Goal: Information Seeking & Learning: Learn about a topic

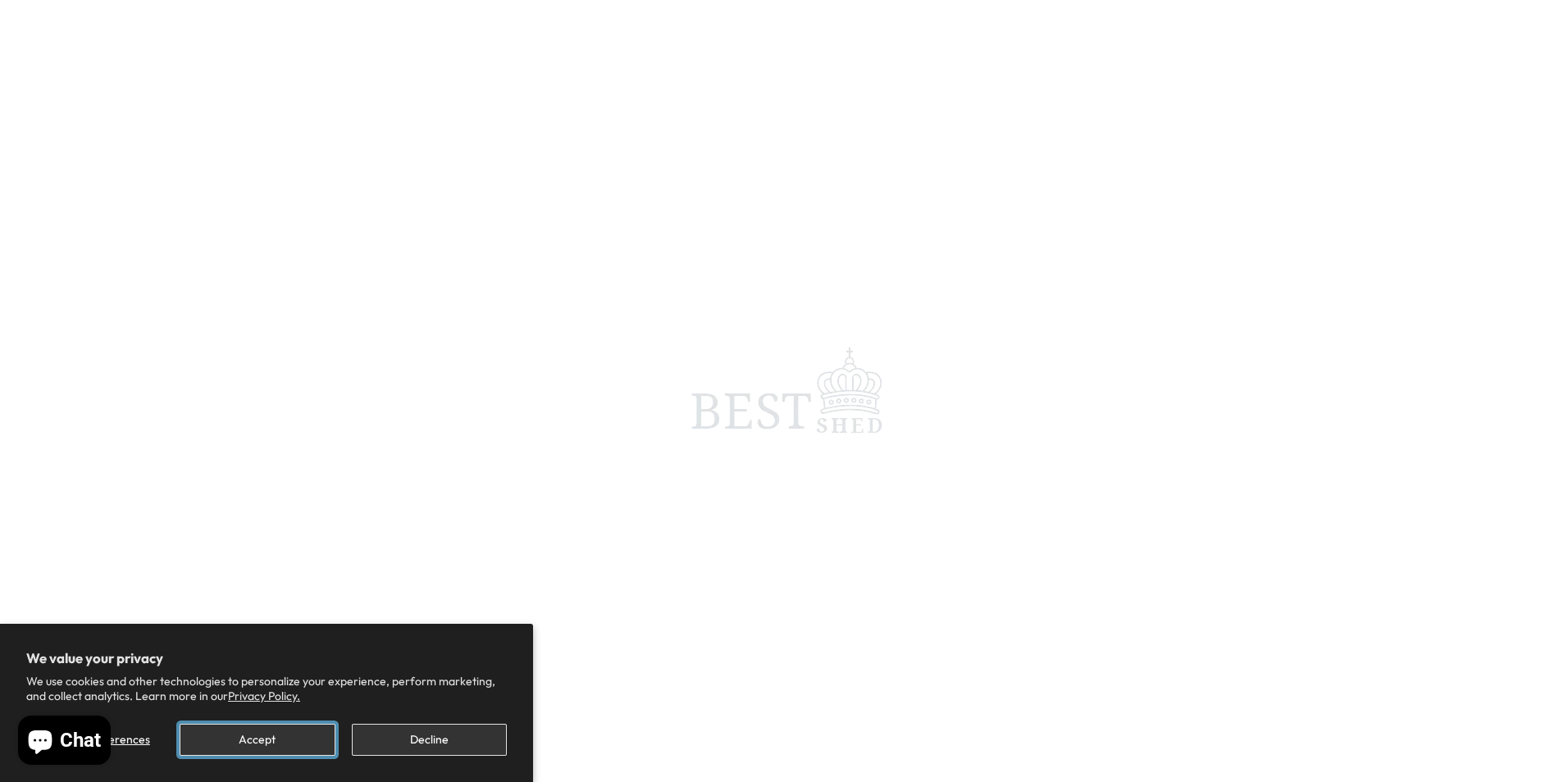
click at [271, 737] on button "Accept" at bounding box center [257, 740] width 155 height 32
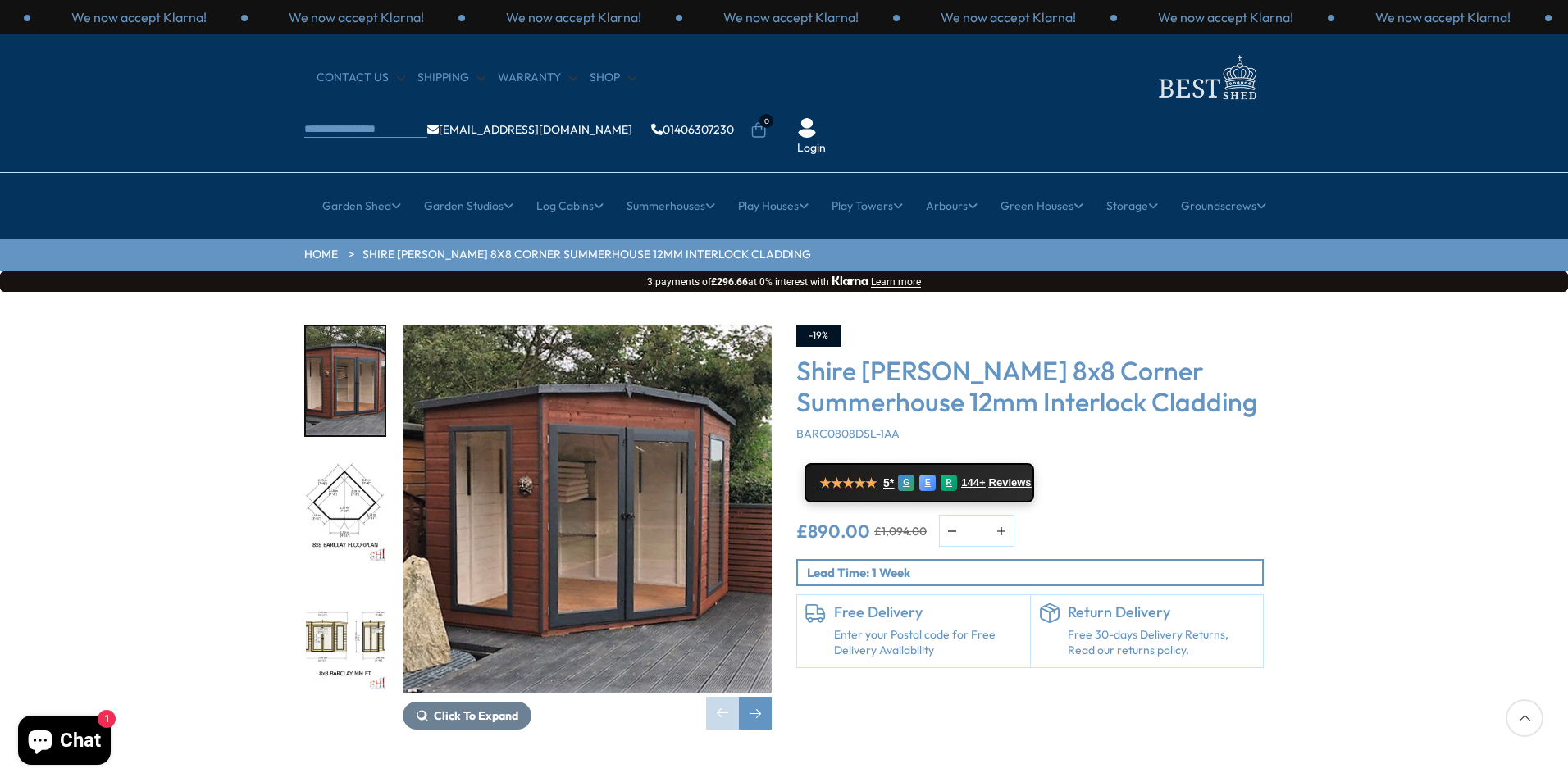
click at [618, 474] on img "1 / 14" at bounding box center [587, 509] width 369 height 369
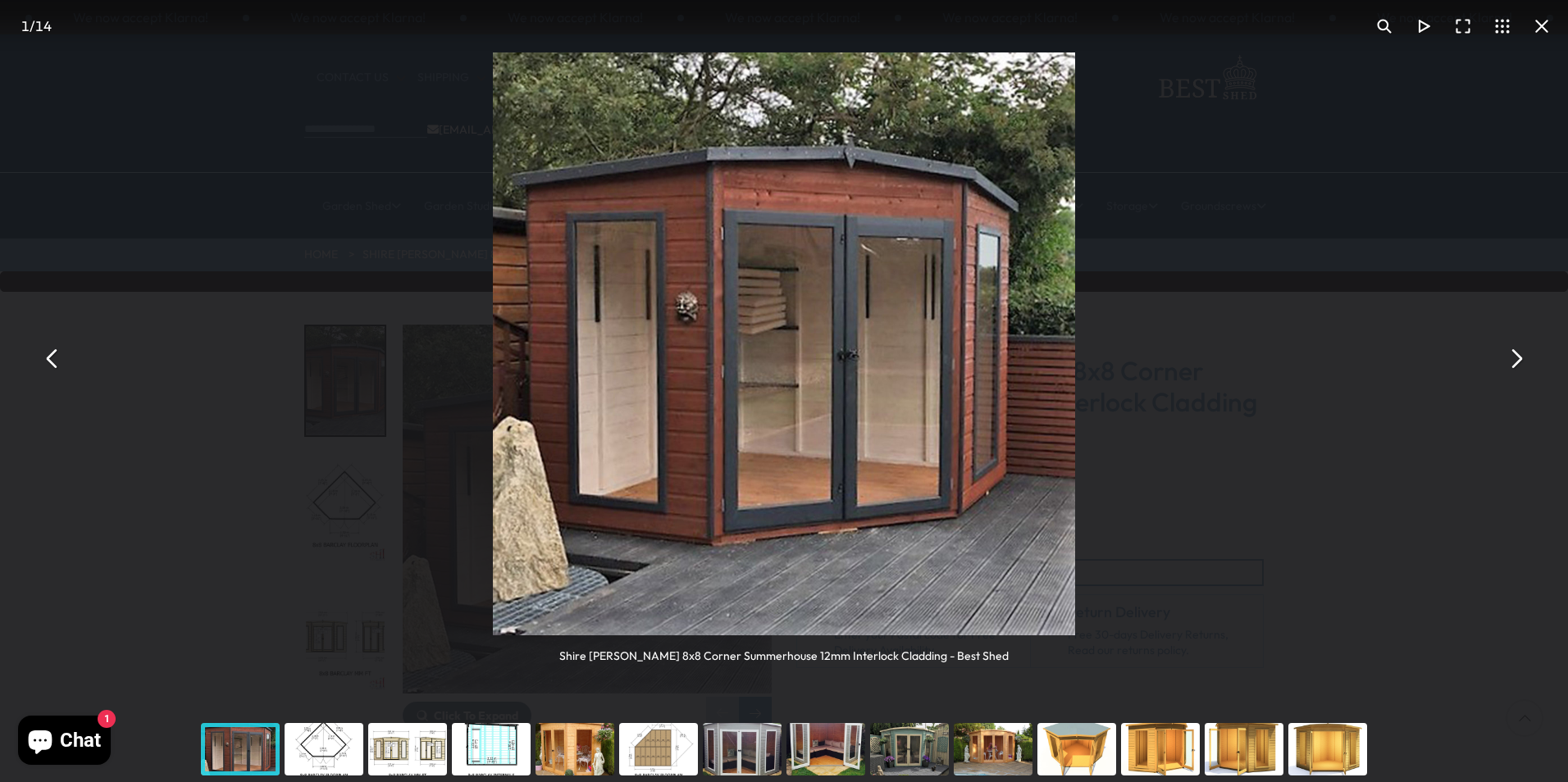
click at [1520, 363] on button "You can close this modal content with the ESC key" at bounding box center [1515, 358] width 39 height 39
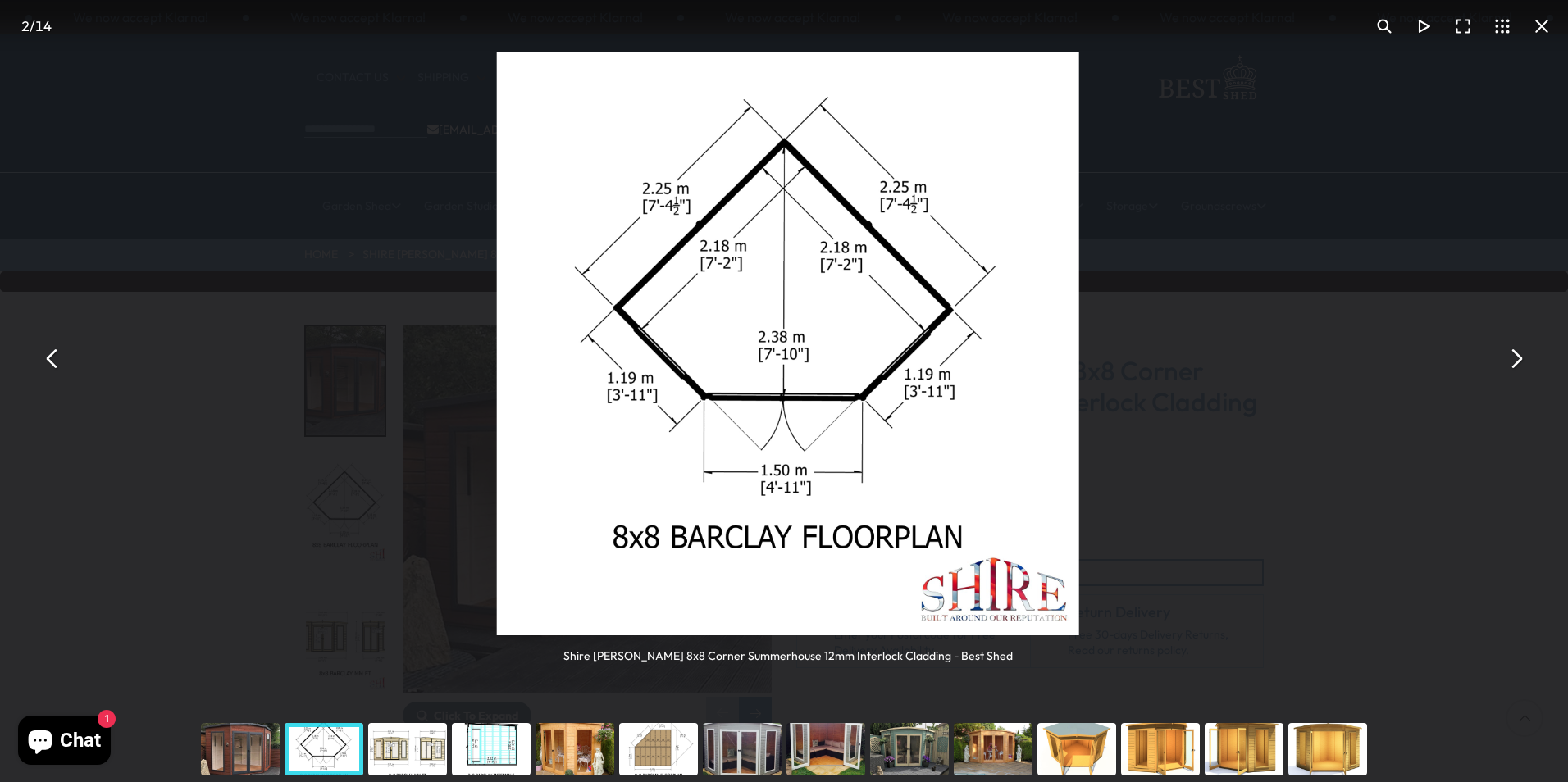
click at [1520, 363] on button "You can close this modal content with the ESC key" at bounding box center [1515, 358] width 39 height 39
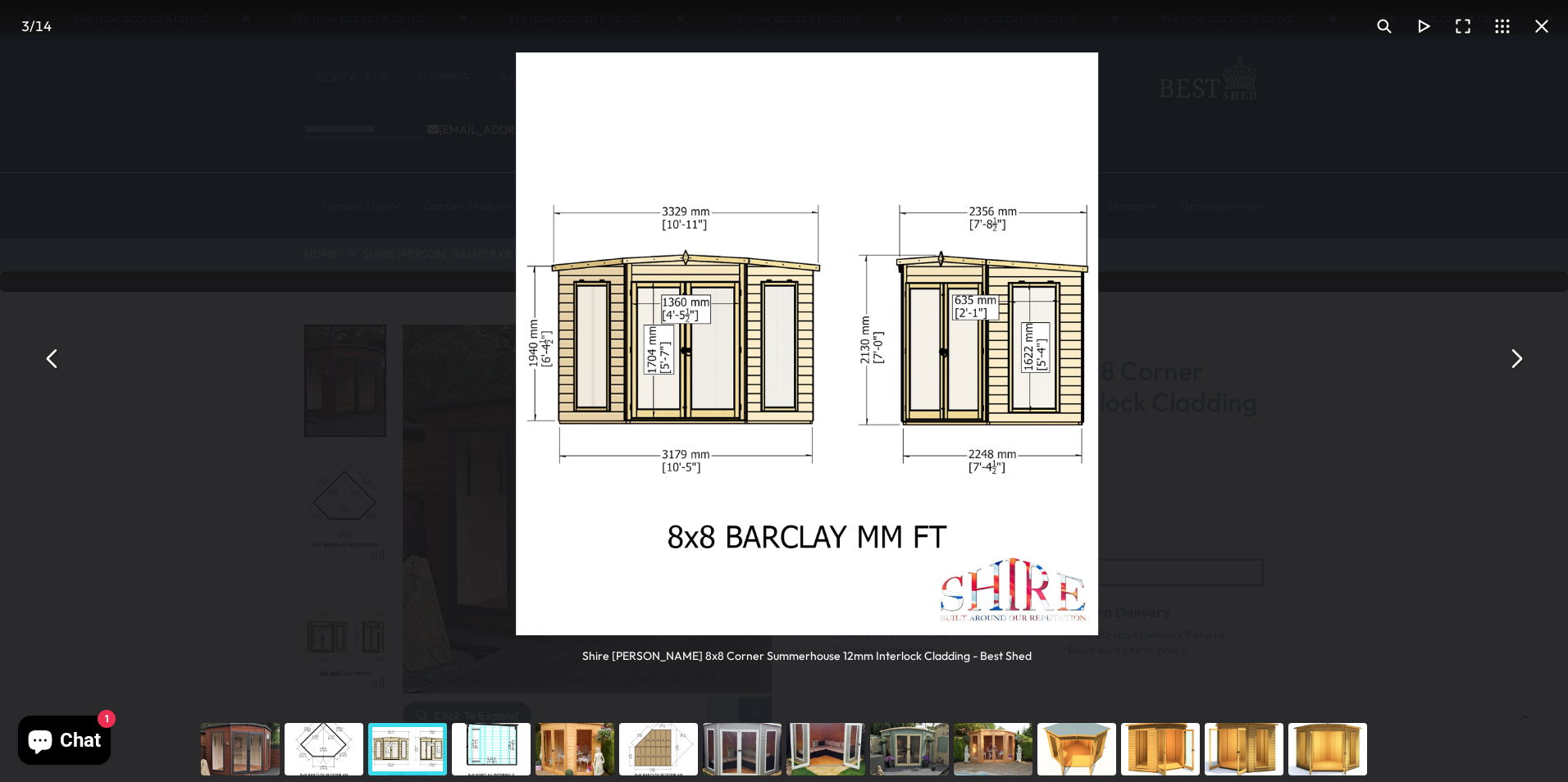
click at [1520, 363] on button "You can close this modal content with the ESC key" at bounding box center [1515, 358] width 39 height 39
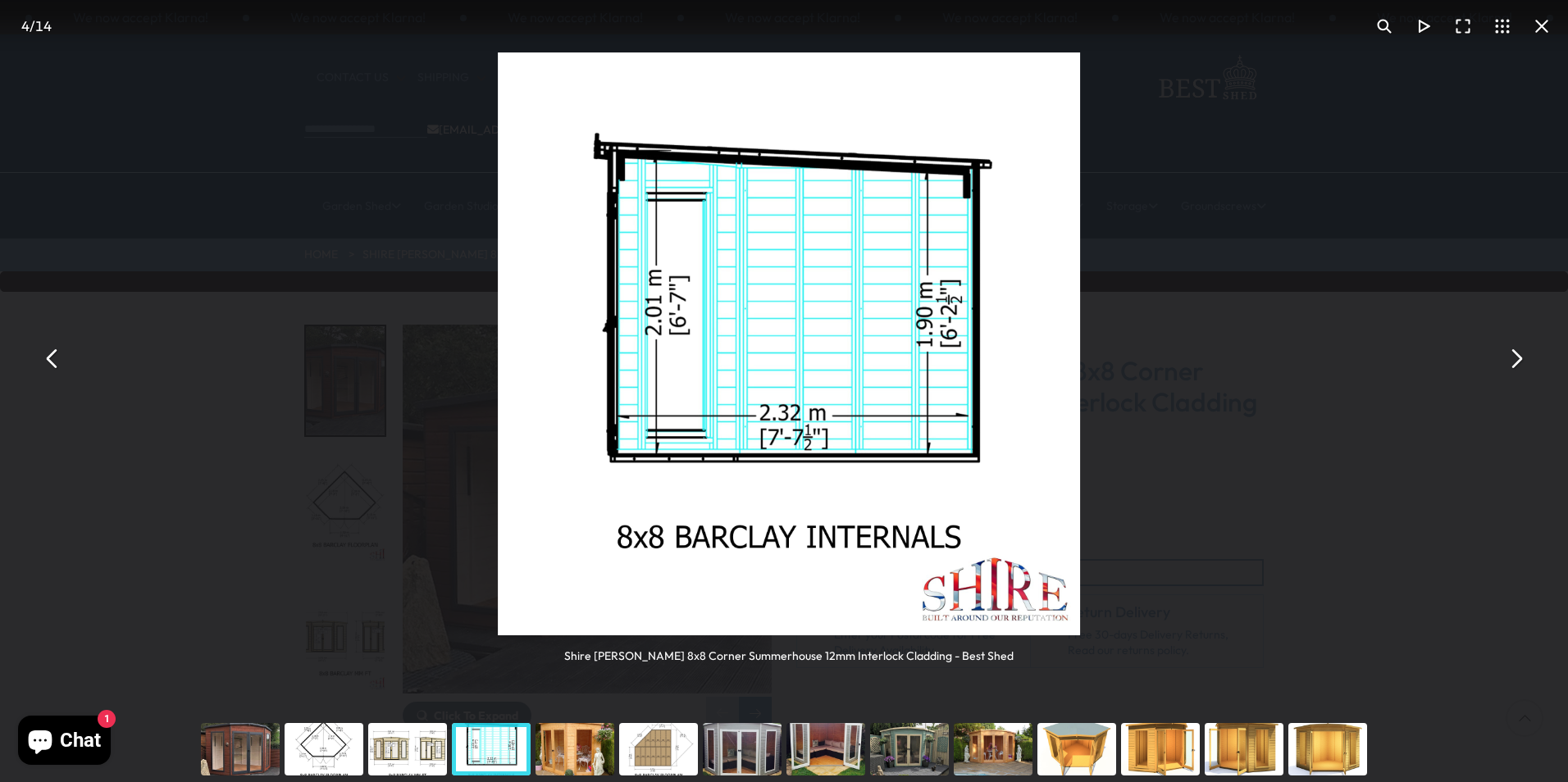
click at [1520, 363] on button "You can close this modal content with the ESC key" at bounding box center [1515, 358] width 39 height 39
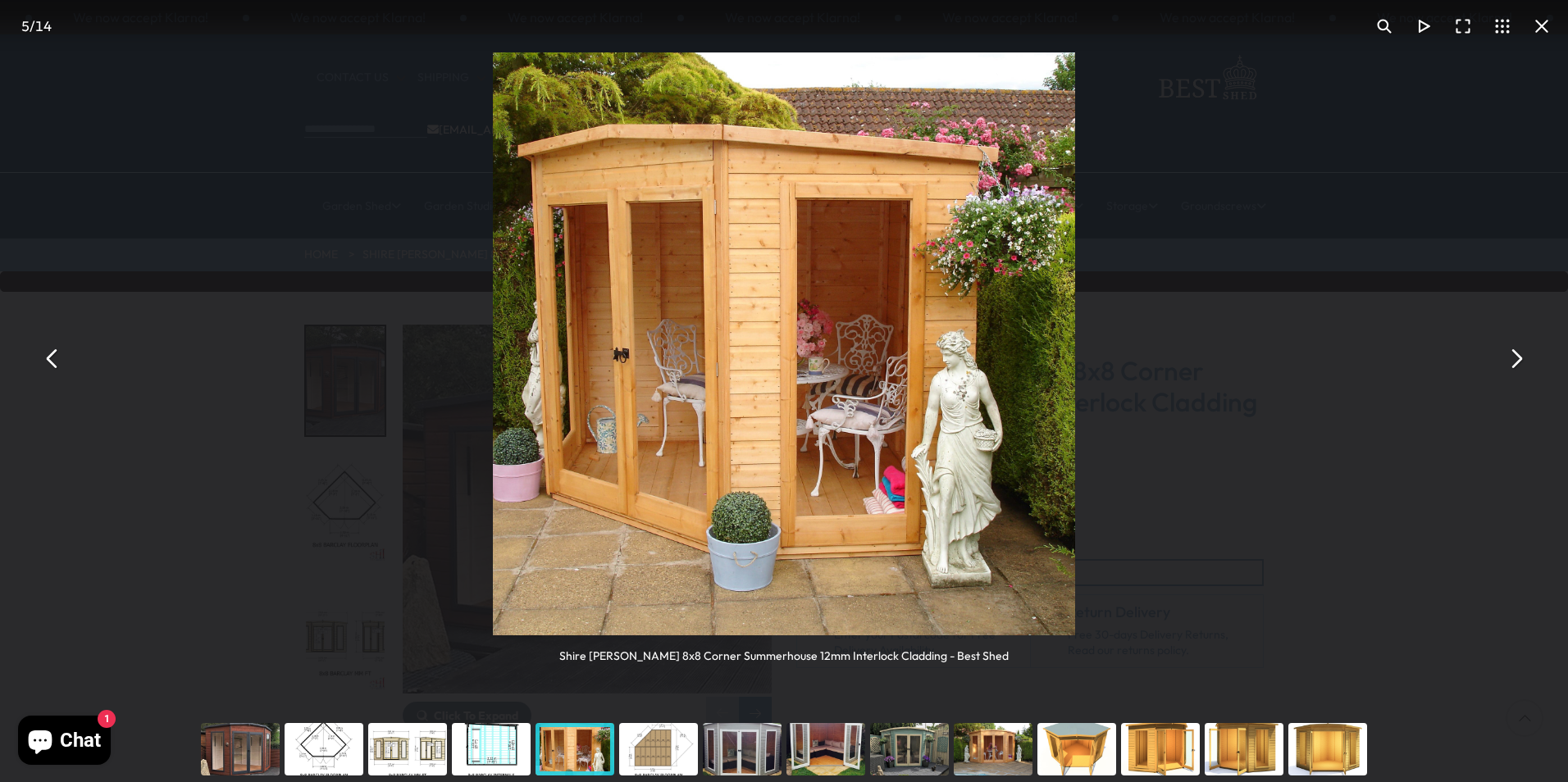
click at [1520, 363] on button "You can close this modal content with the ESC key" at bounding box center [1515, 358] width 39 height 39
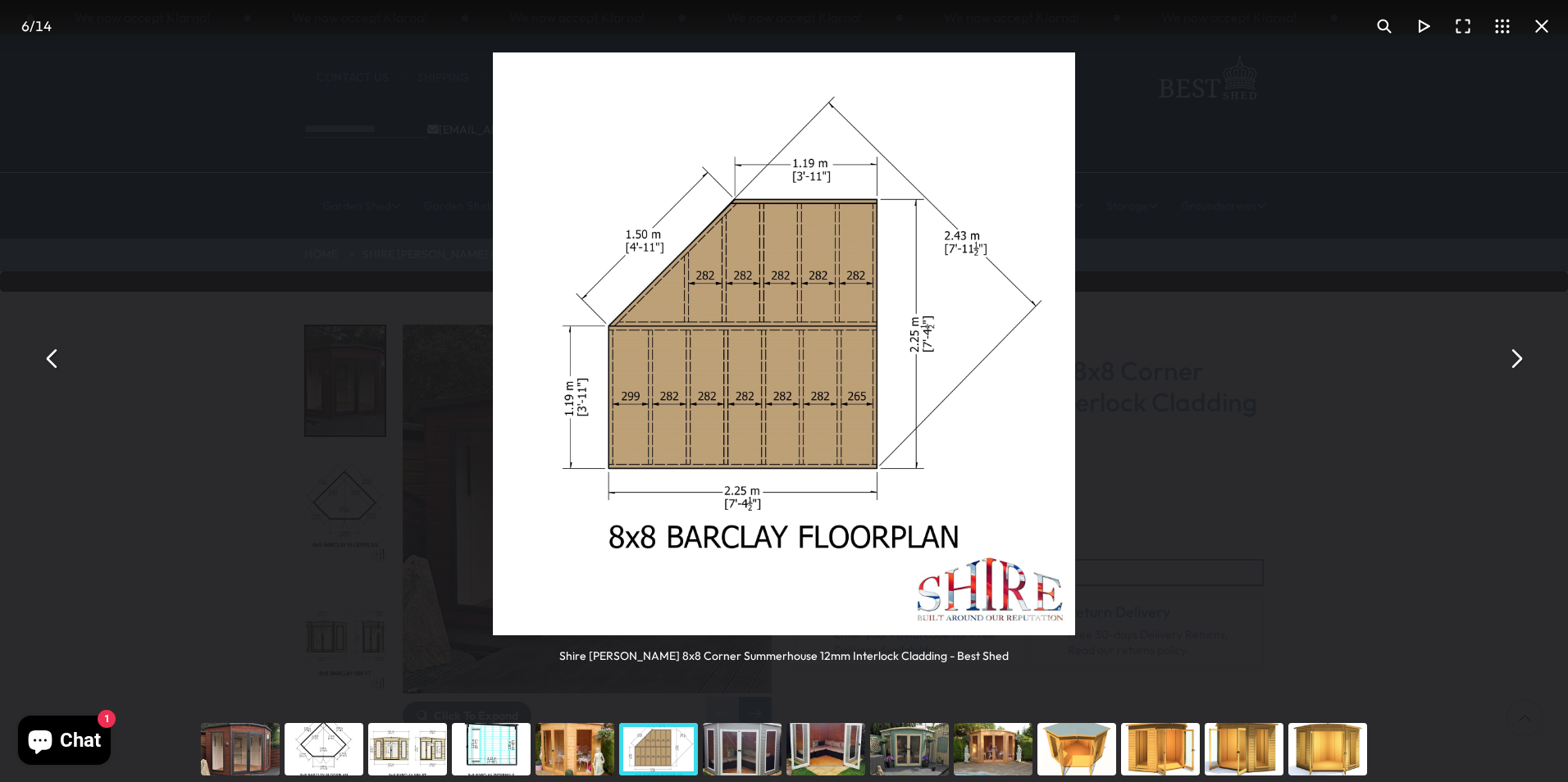
click at [55, 366] on button "You can close this modal content with the ESC key" at bounding box center [53, 358] width 39 height 39
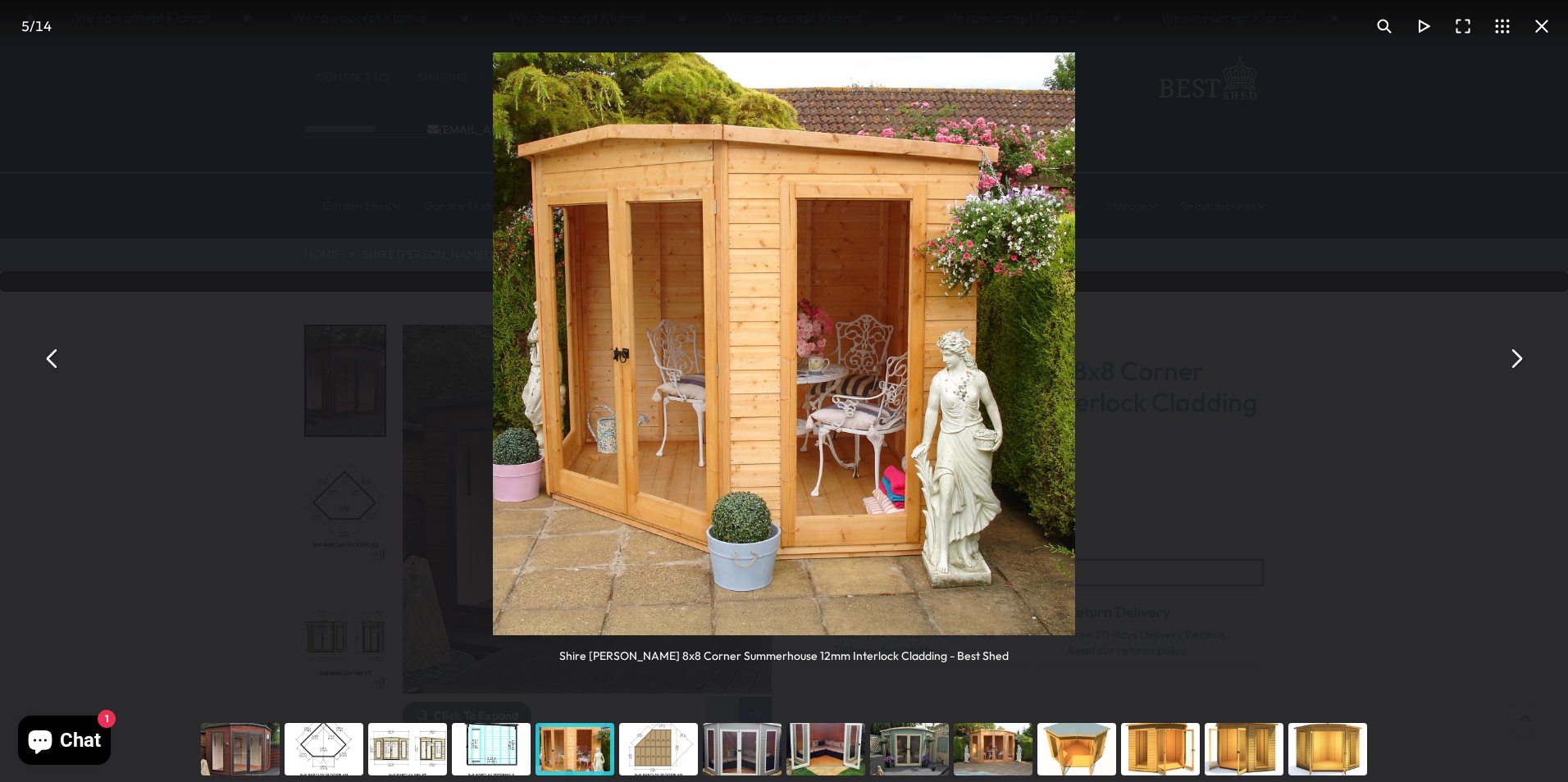
click at [1517, 362] on button "You can close this modal content with the ESC key" at bounding box center [1515, 358] width 39 height 39
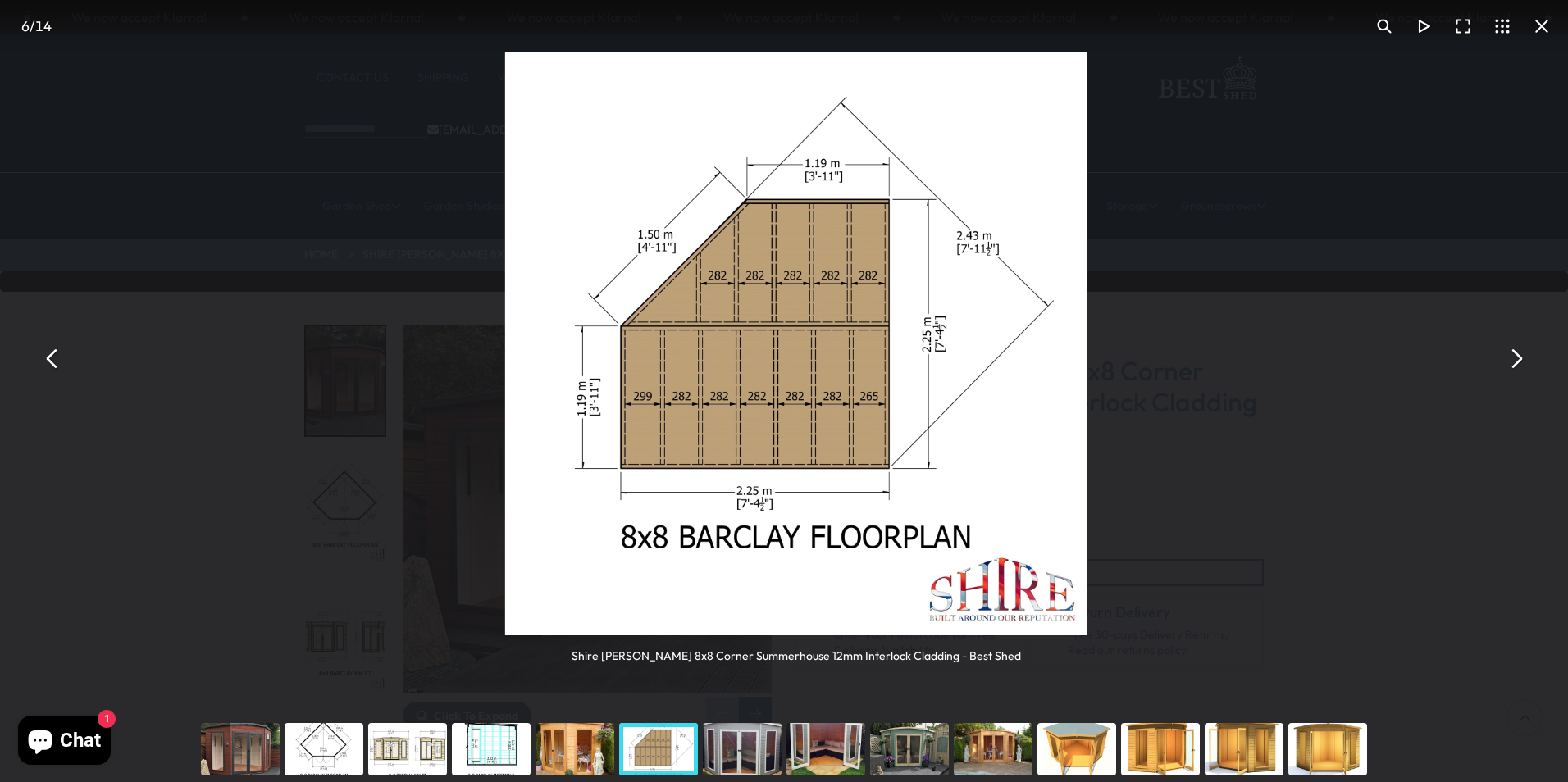
click at [1517, 362] on button "You can close this modal content with the ESC key" at bounding box center [1515, 358] width 39 height 39
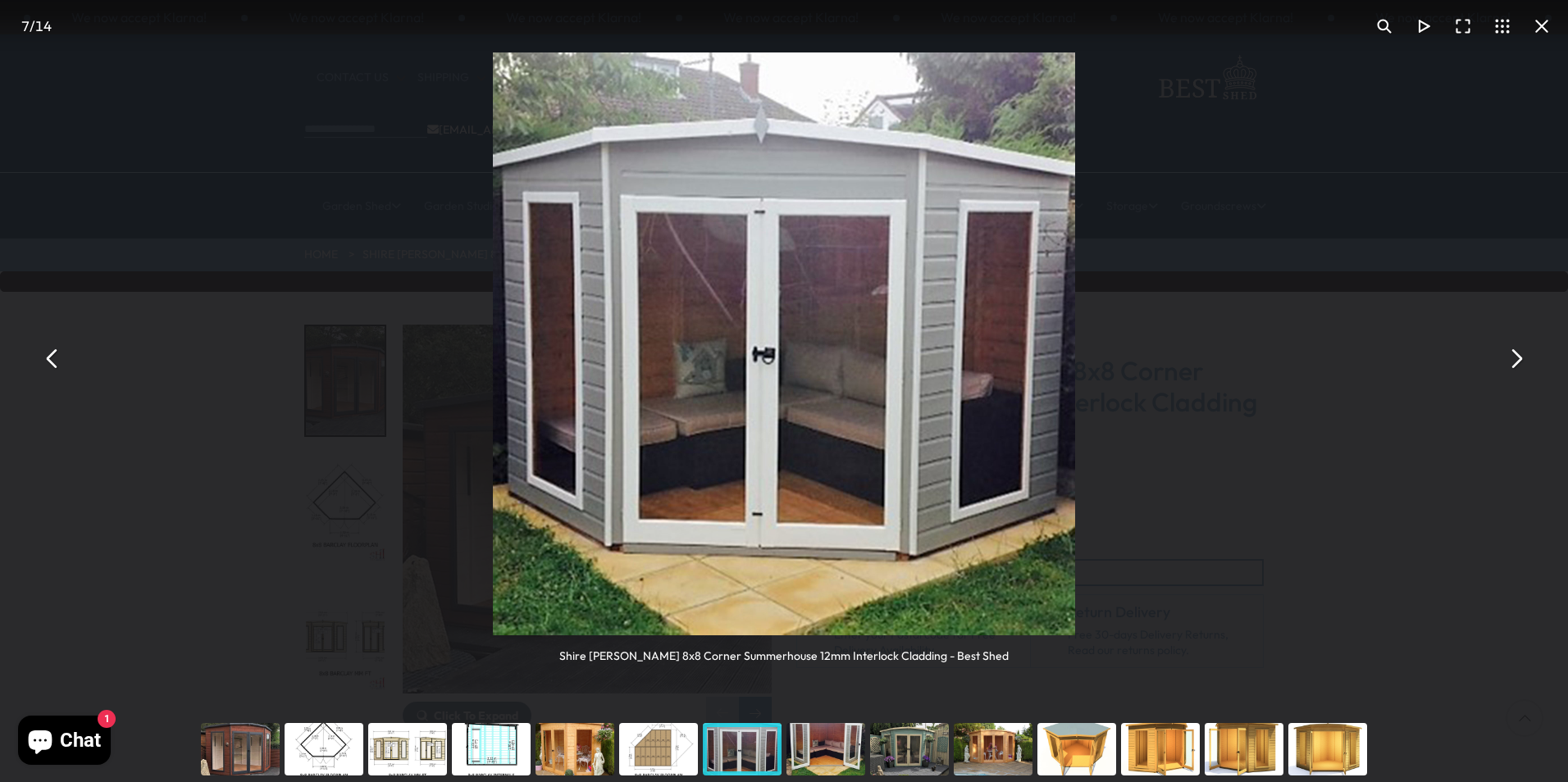
click at [1517, 362] on button "You can close this modal content with the ESC key" at bounding box center [1515, 358] width 39 height 39
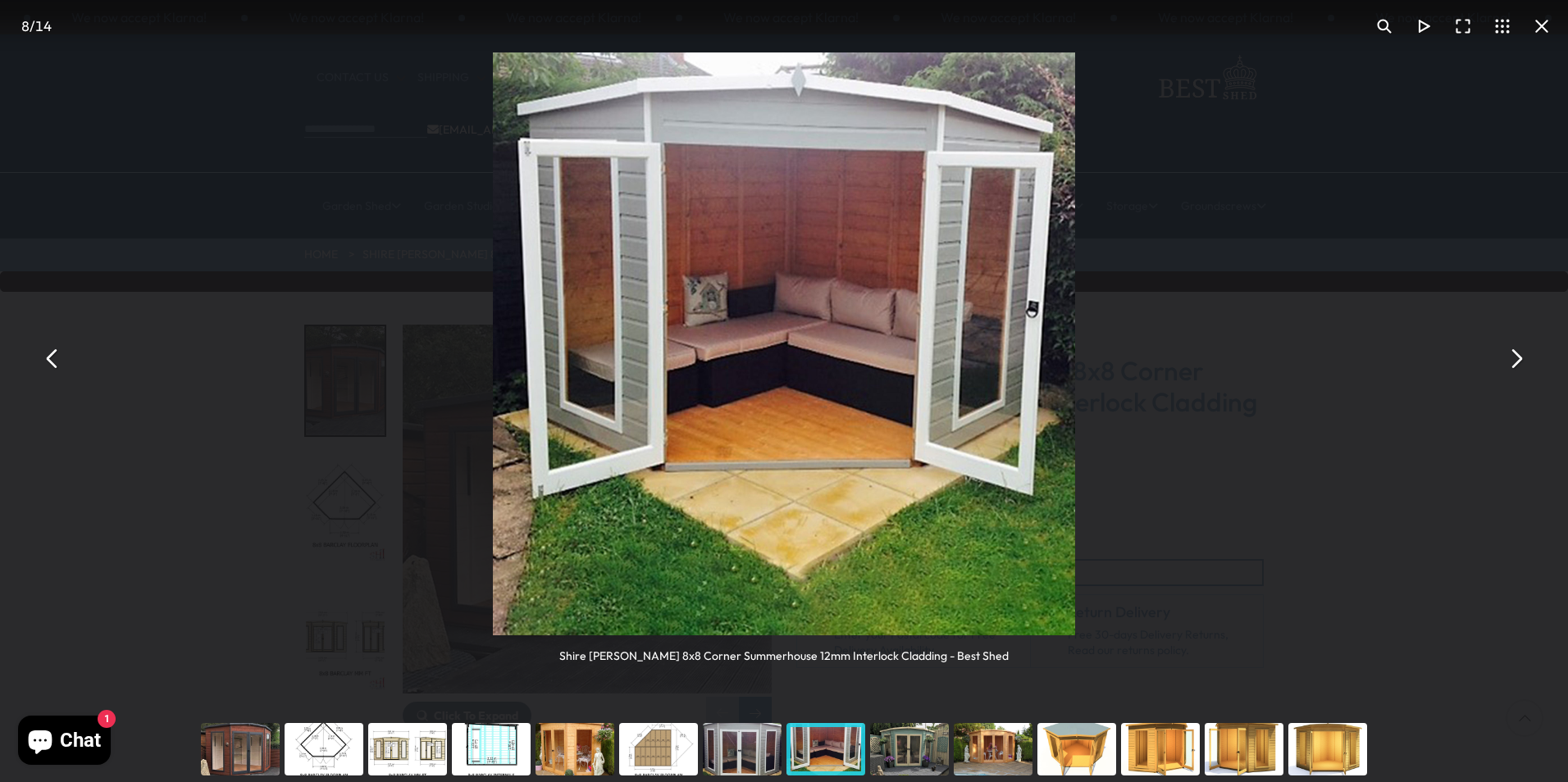
click at [1517, 362] on button "You can close this modal content with the ESC key" at bounding box center [1515, 358] width 39 height 39
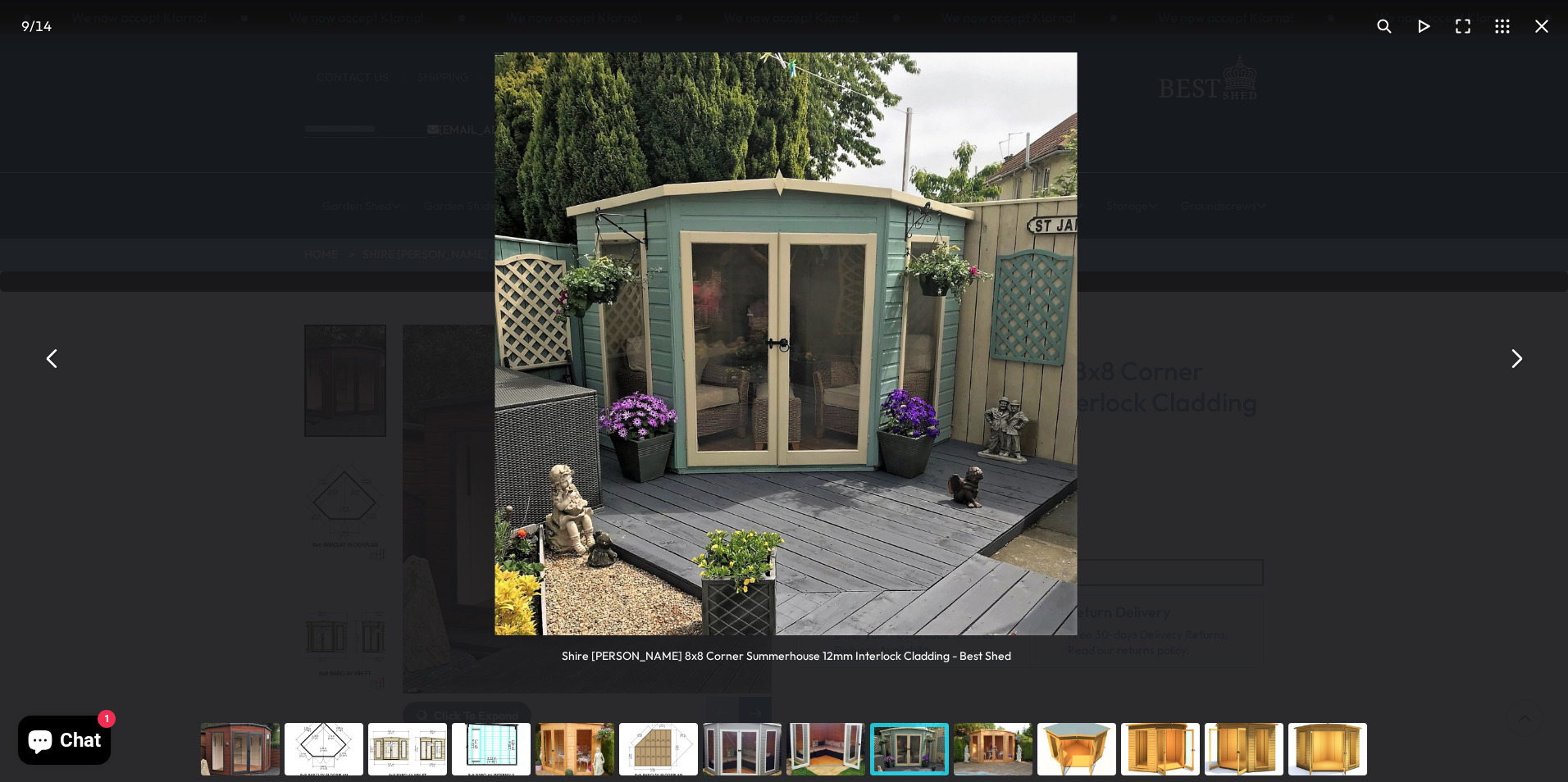
click at [1517, 362] on button "You can close this modal content with the ESC key" at bounding box center [1515, 358] width 39 height 39
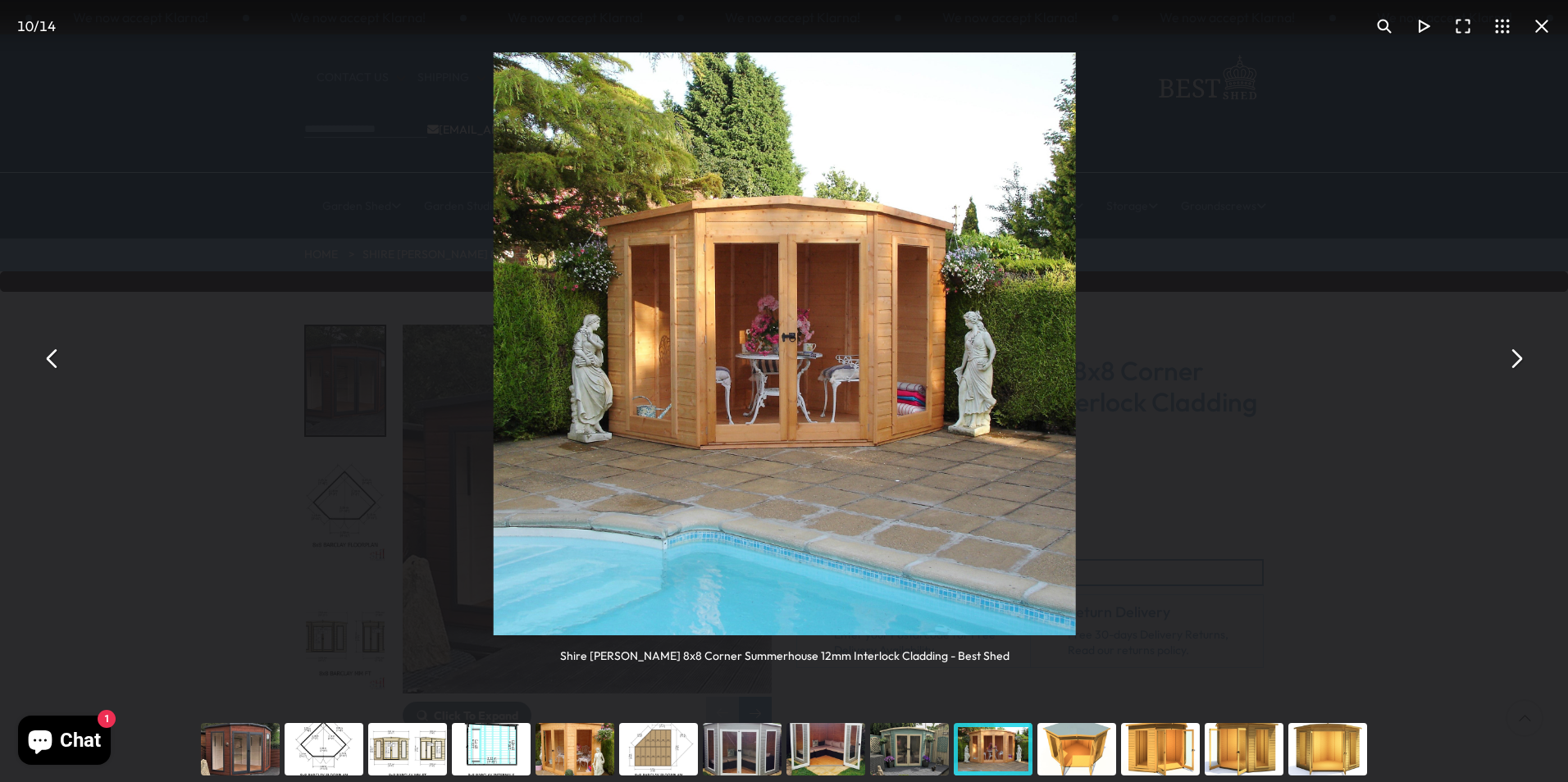
click at [1517, 362] on button "You can close this modal content with the ESC key" at bounding box center [1515, 358] width 39 height 39
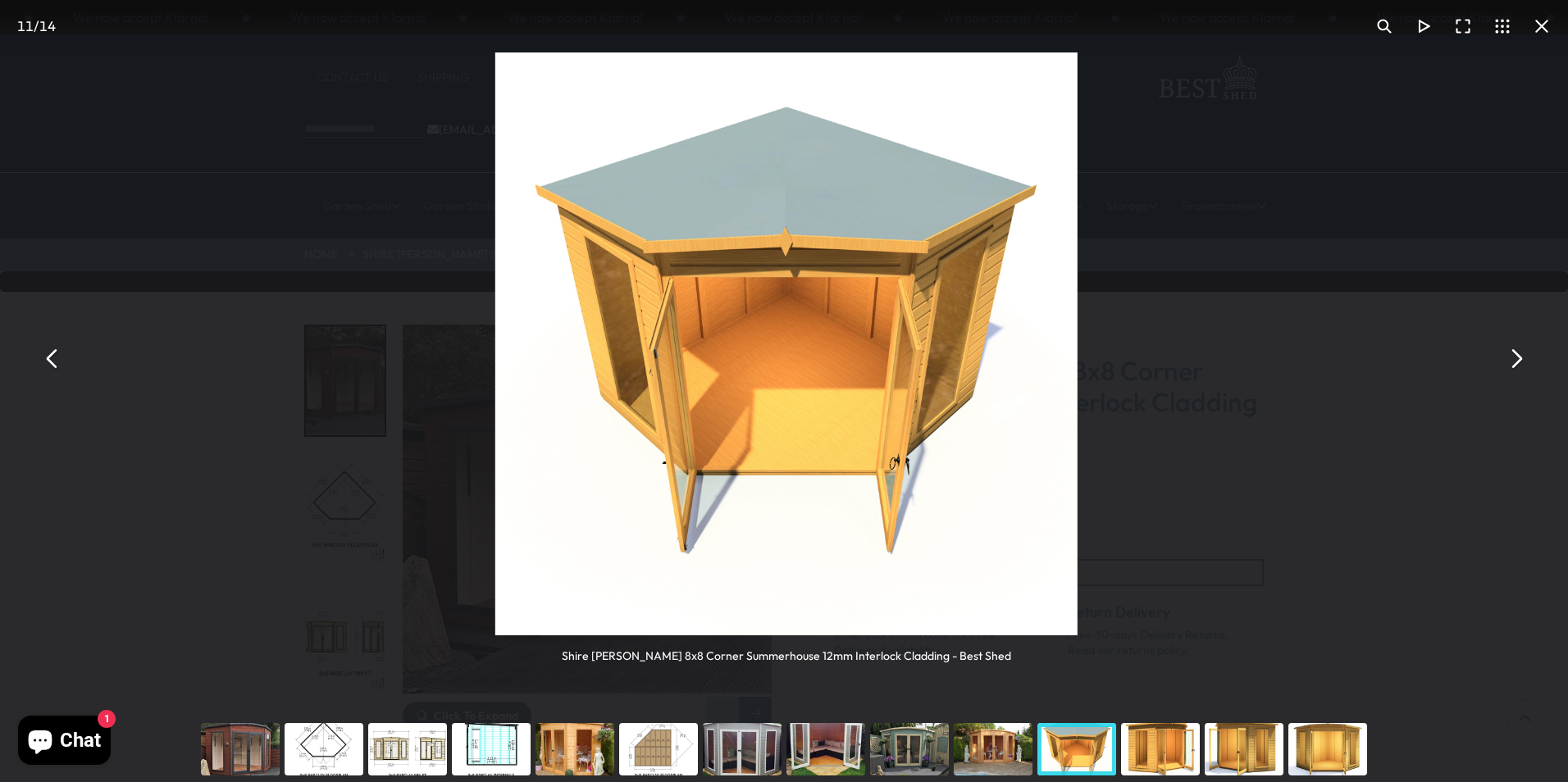
click at [1517, 362] on button "You can close this modal content with the ESC key" at bounding box center [1515, 358] width 39 height 39
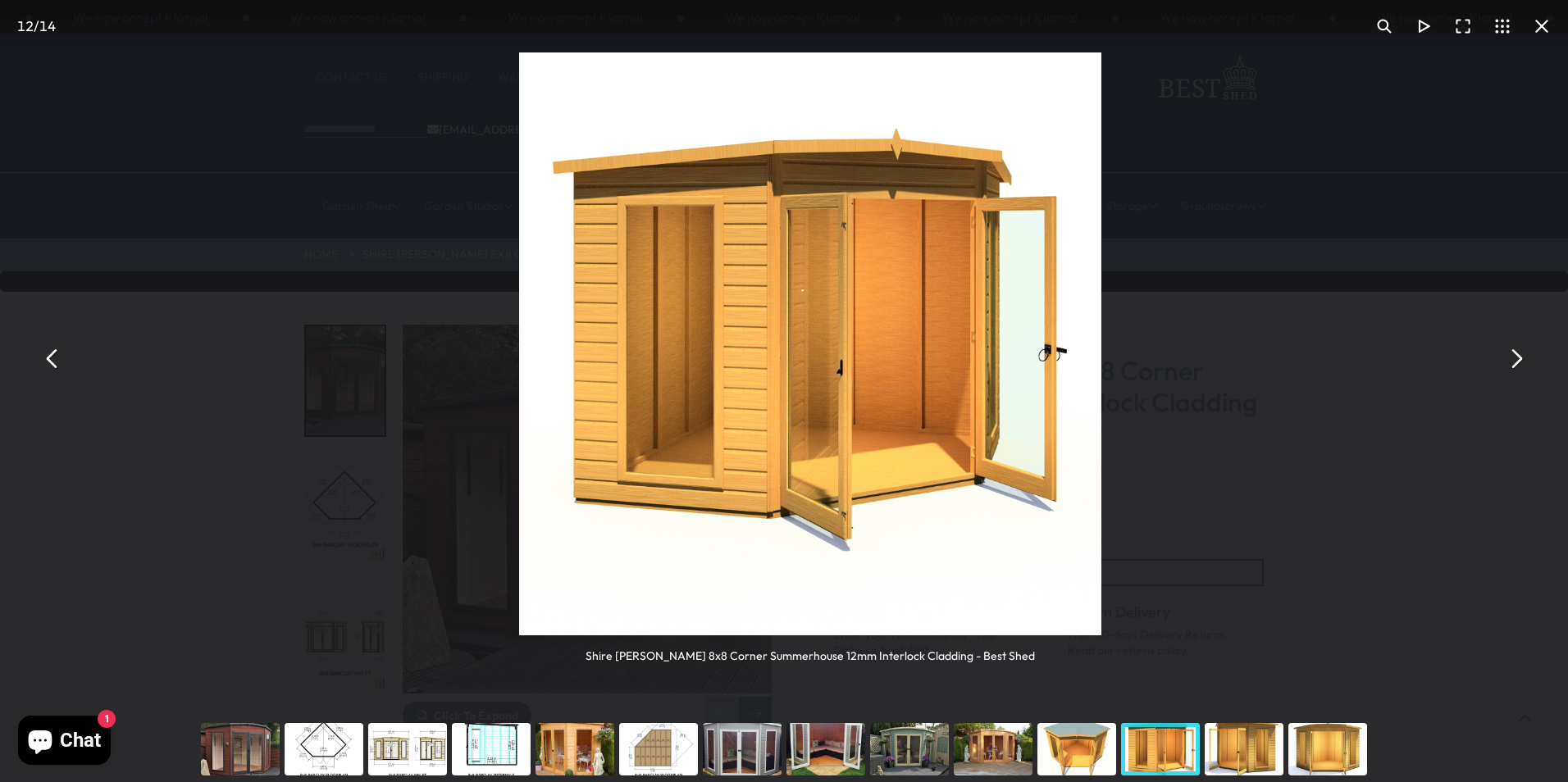
click at [1517, 362] on button "You can close this modal content with the ESC key" at bounding box center [1515, 358] width 39 height 39
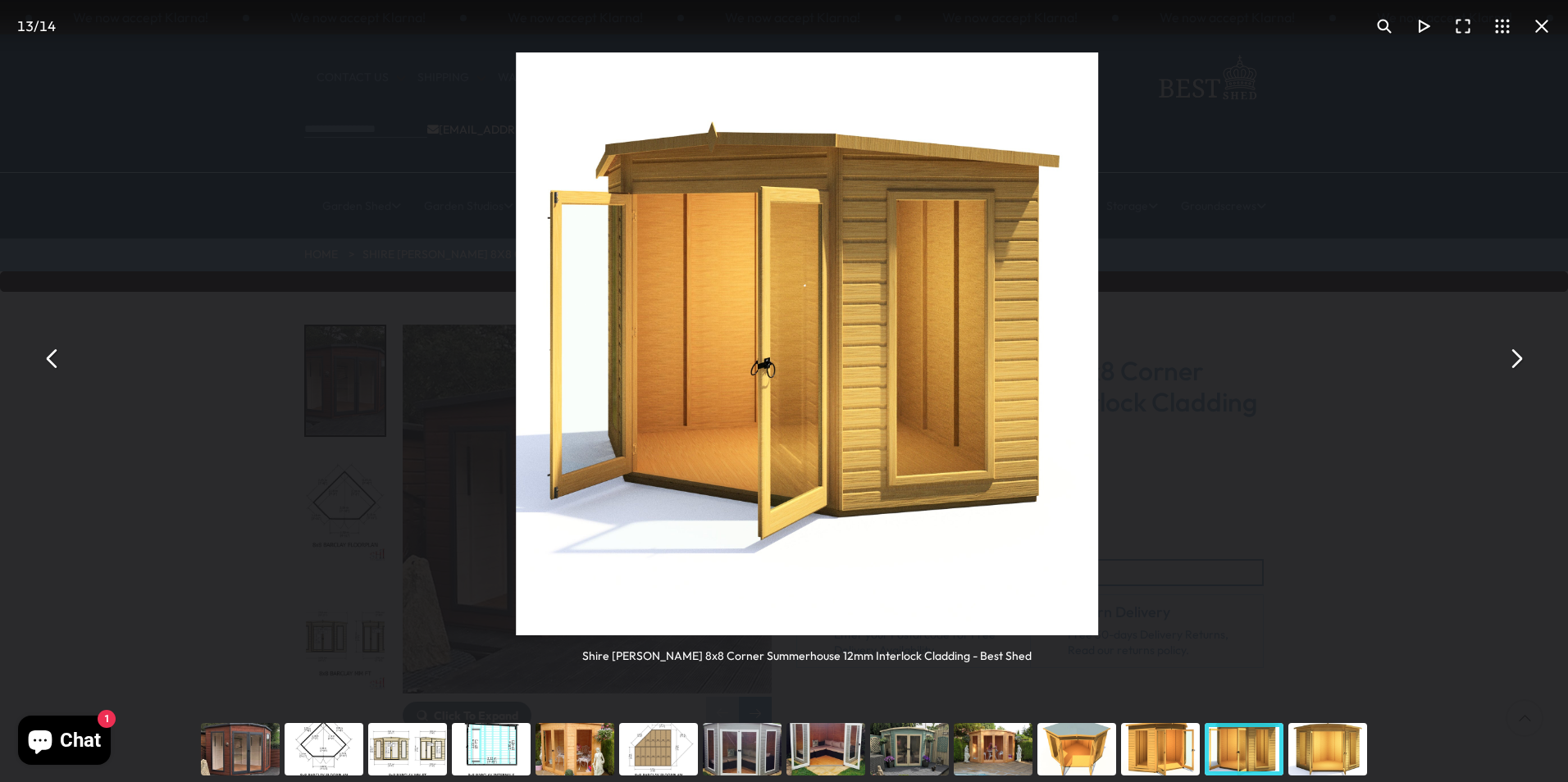
click at [1517, 362] on button "You can close this modal content with the ESC key" at bounding box center [1515, 358] width 39 height 39
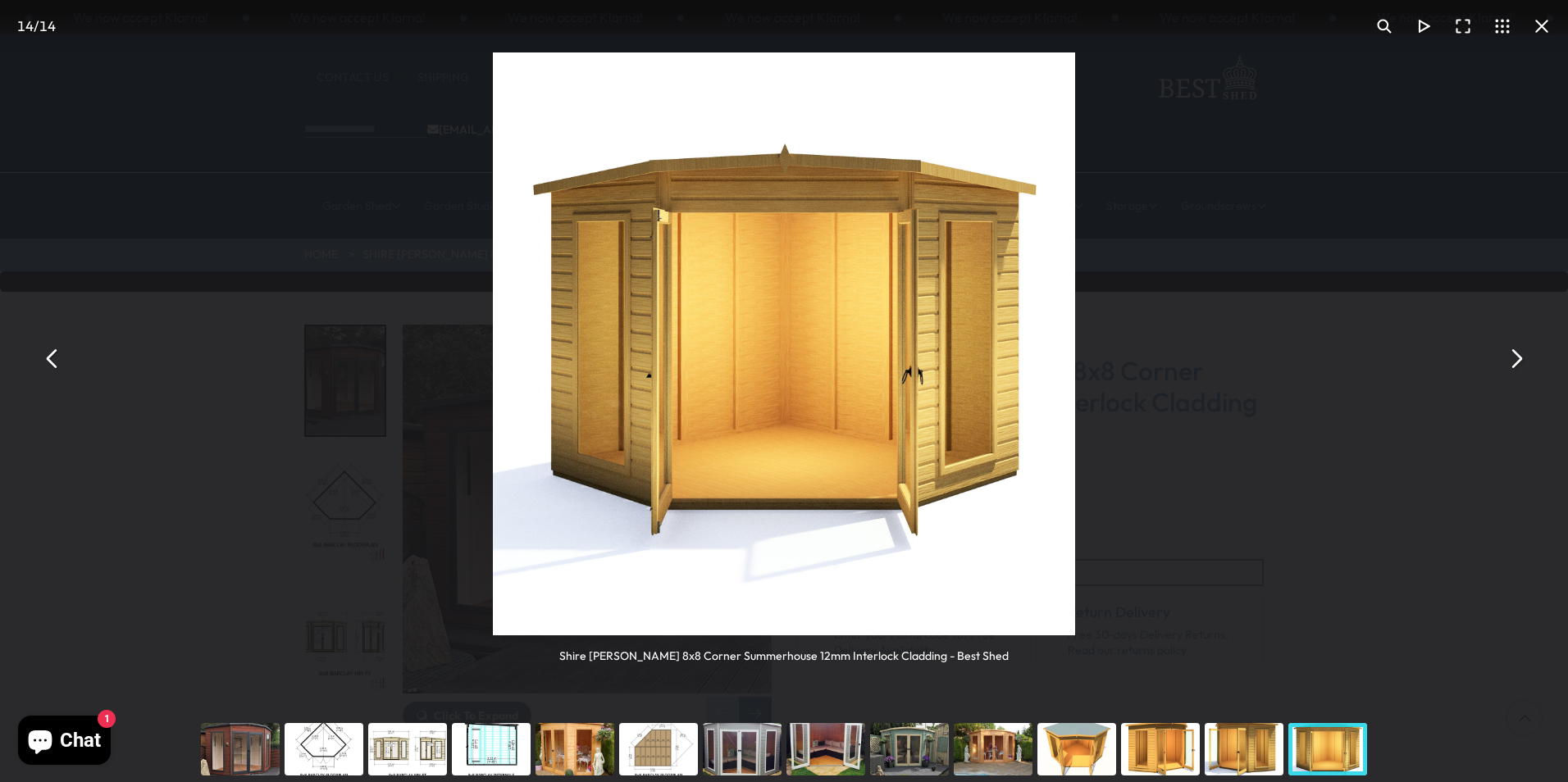
click at [754, 754] on div "You can close this modal content with the ESC key" at bounding box center [741, 749] width 83 height 65
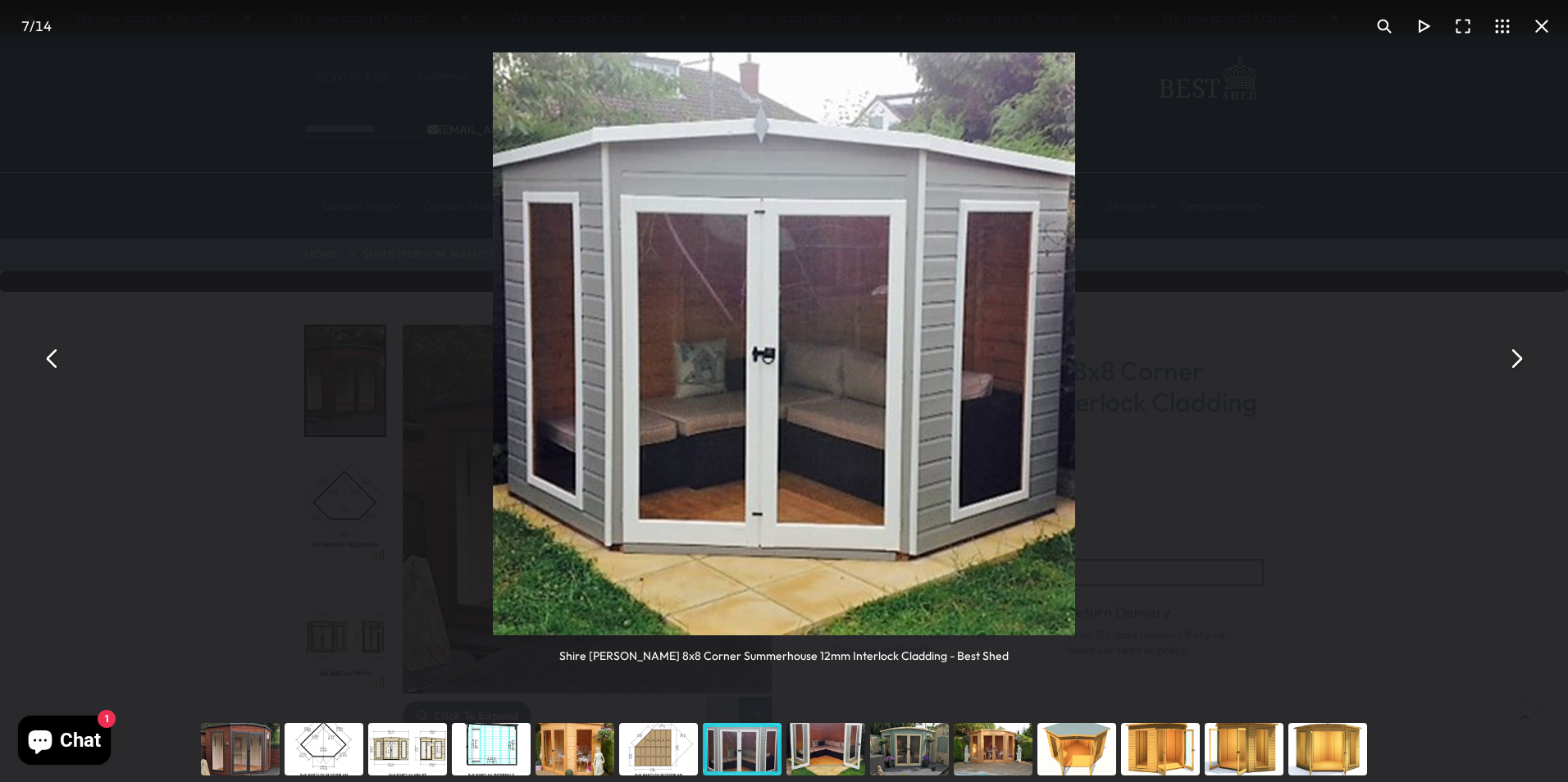
click at [1316, 741] on div "You can close this modal content with the ESC key" at bounding box center [1326, 749] width 83 height 65
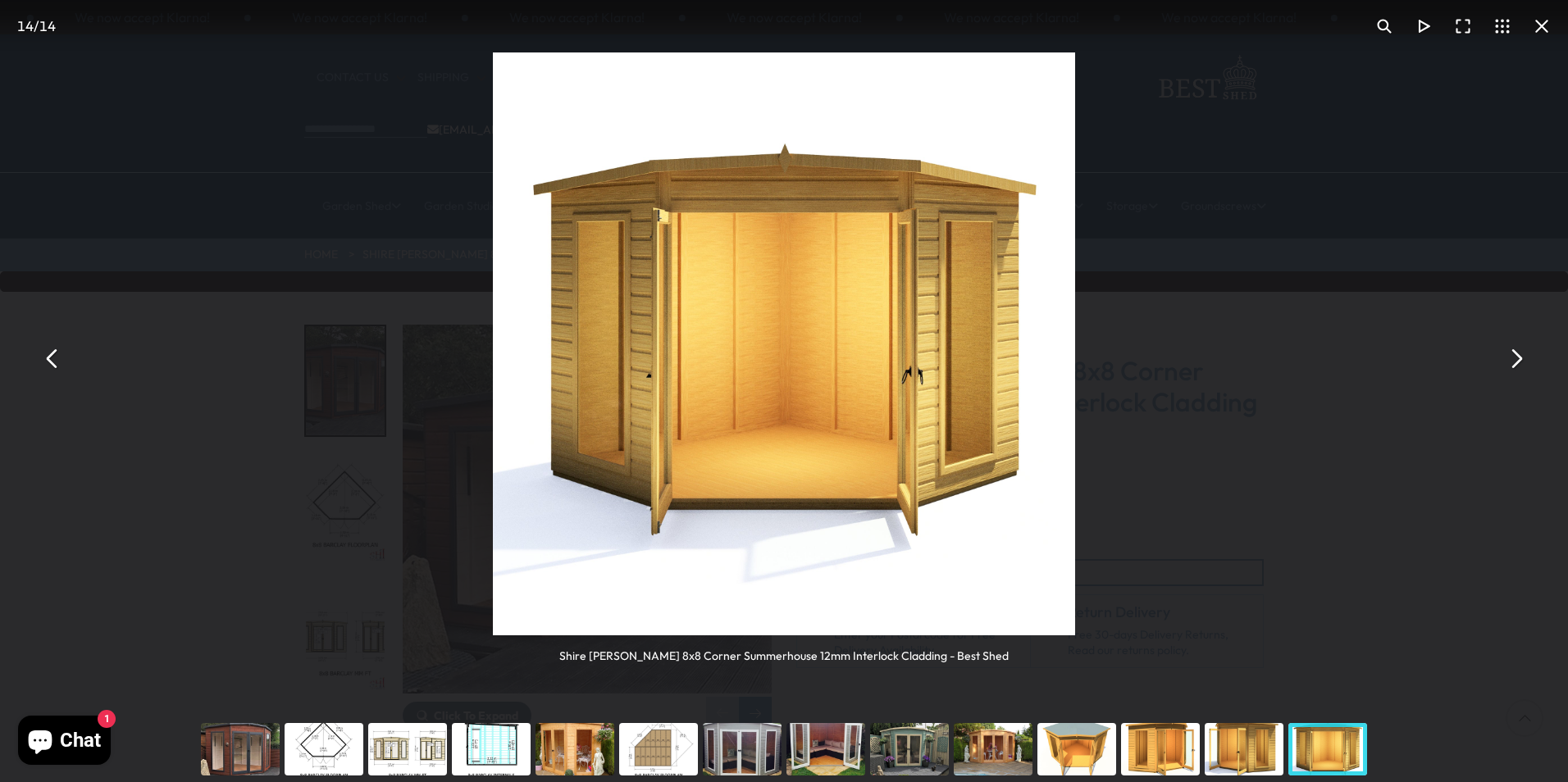
click at [1542, 21] on button "You can close this modal content with the ESC key" at bounding box center [1541, 26] width 39 height 39
